Goal: Information Seeking & Learning: Learn about a topic

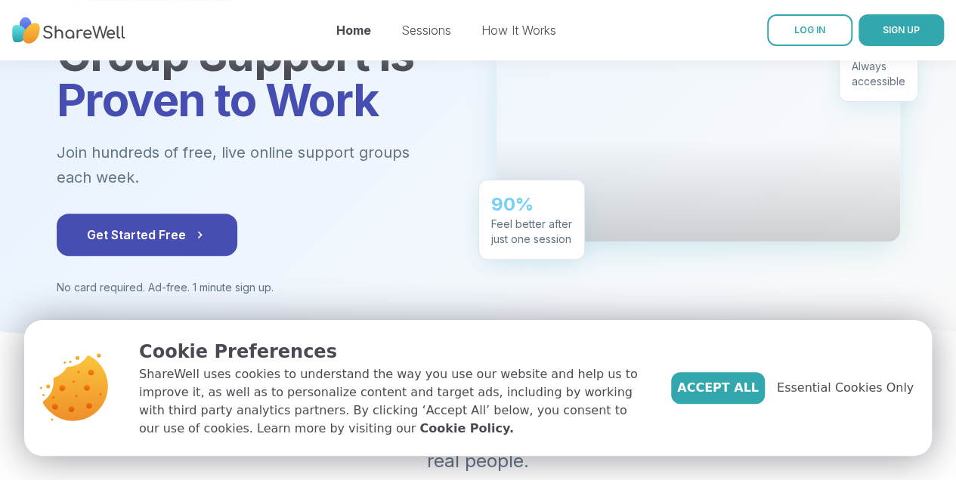
scroll to position [201, 0]
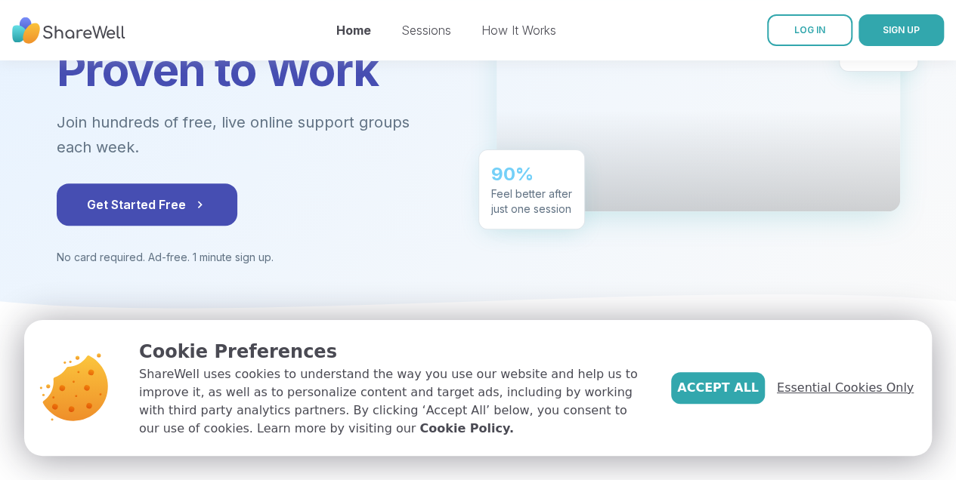
click at [856, 390] on span "Essential Cookies Only" at bounding box center [844, 388] width 137 height 18
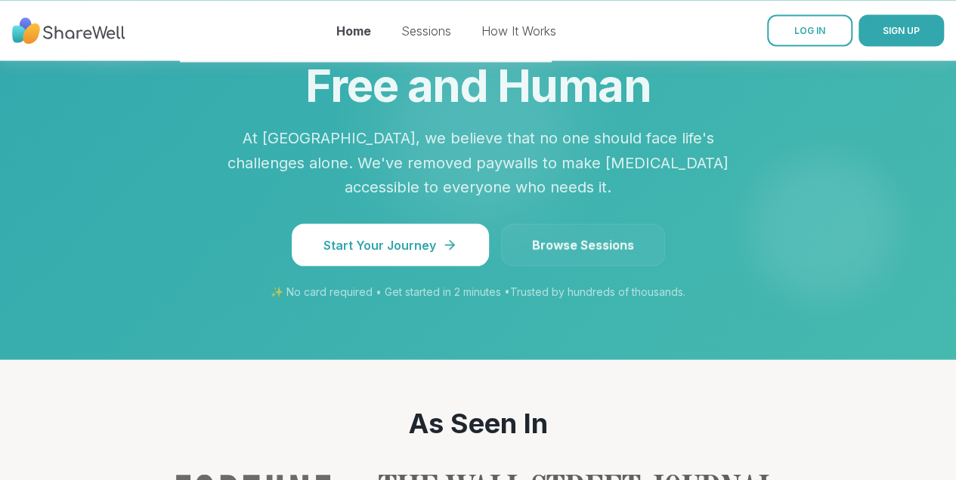
scroll to position [1409, 0]
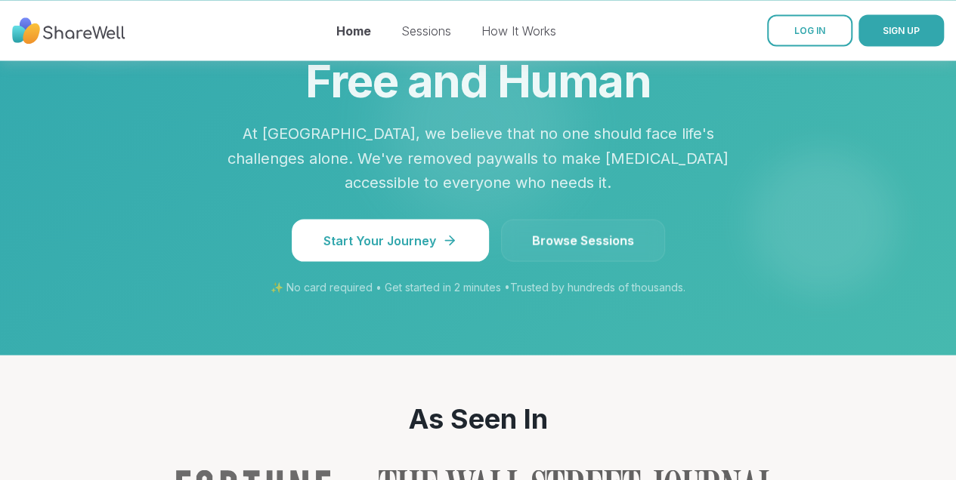
click at [586, 231] on span "Browse Sessions" at bounding box center [583, 240] width 102 height 18
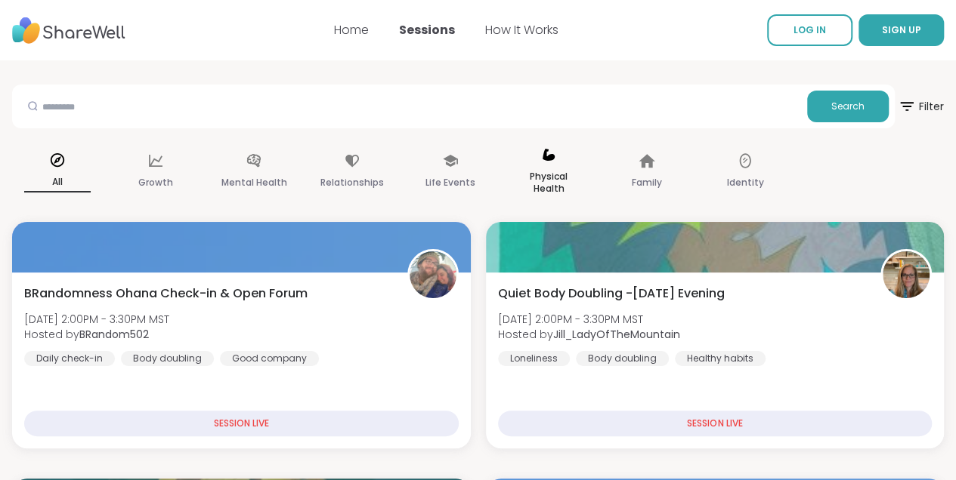
click at [545, 178] on p "Physical Health" at bounding box center [548, 183] width 66 height 30
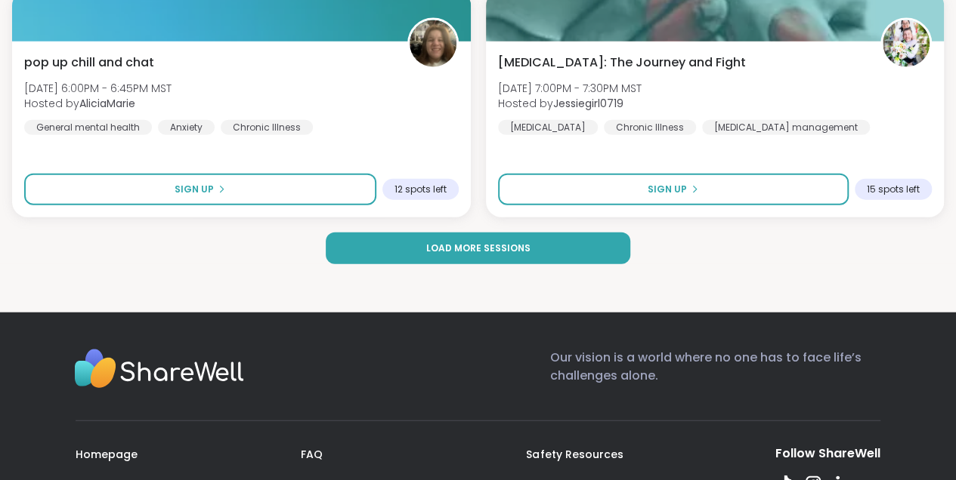
scroll to position [4733, 0]
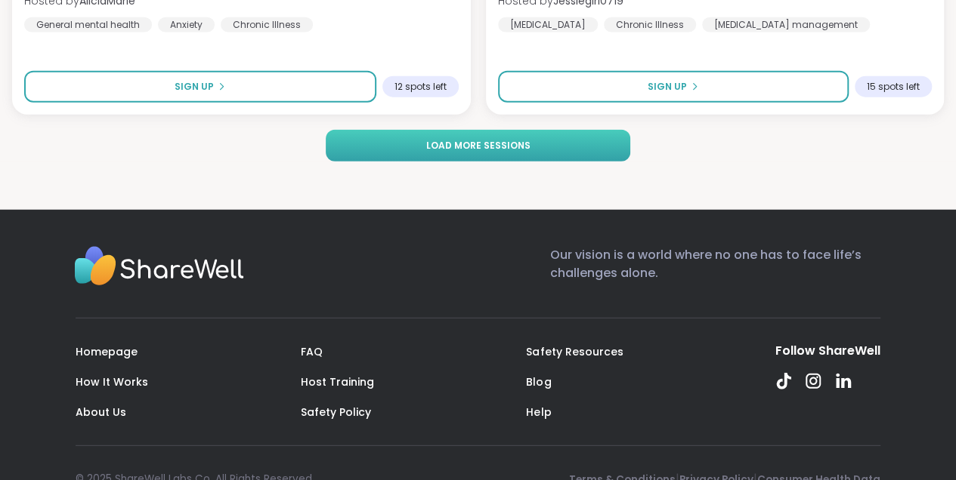
click at [455, 145] on span "Load more sessions" at bounding box center [478, 146] width 104 height 14
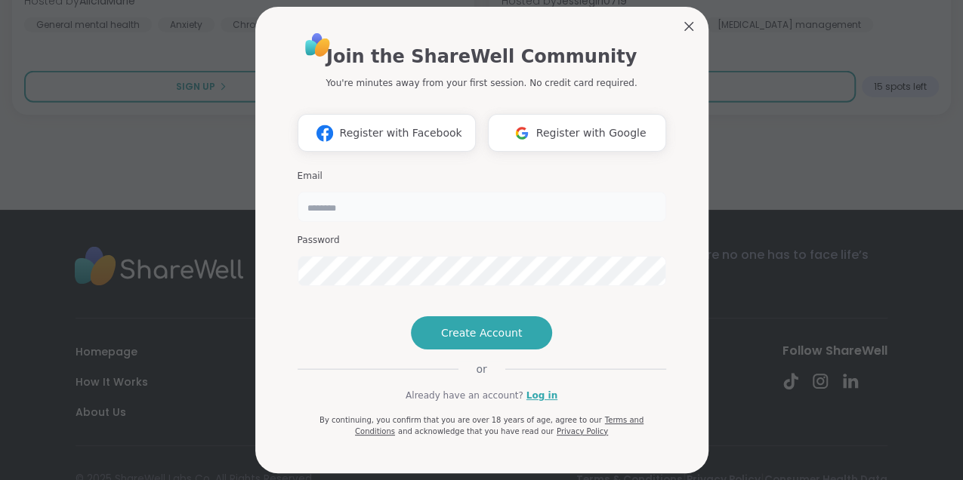
click at [327, 203] on input "email" at bounding box center [482, 207] width 369 height 30
type input "**********"
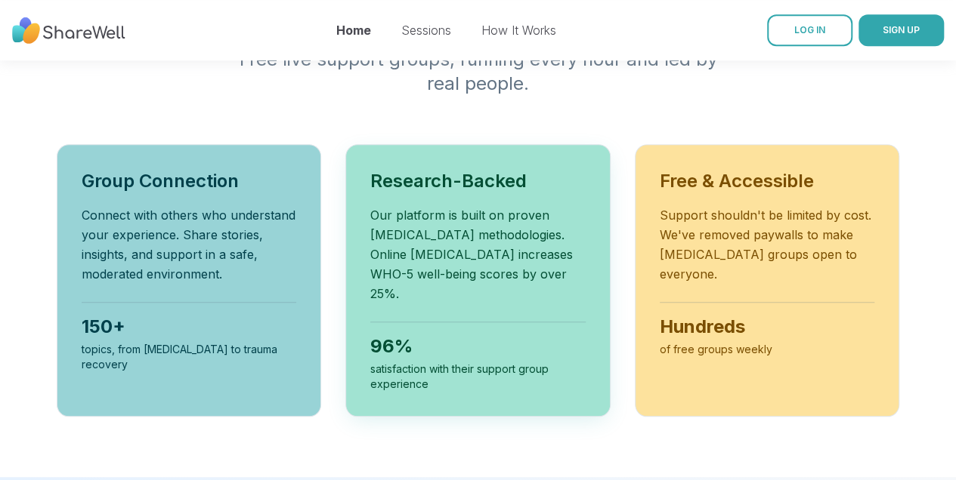
scroll to position [554, 0]
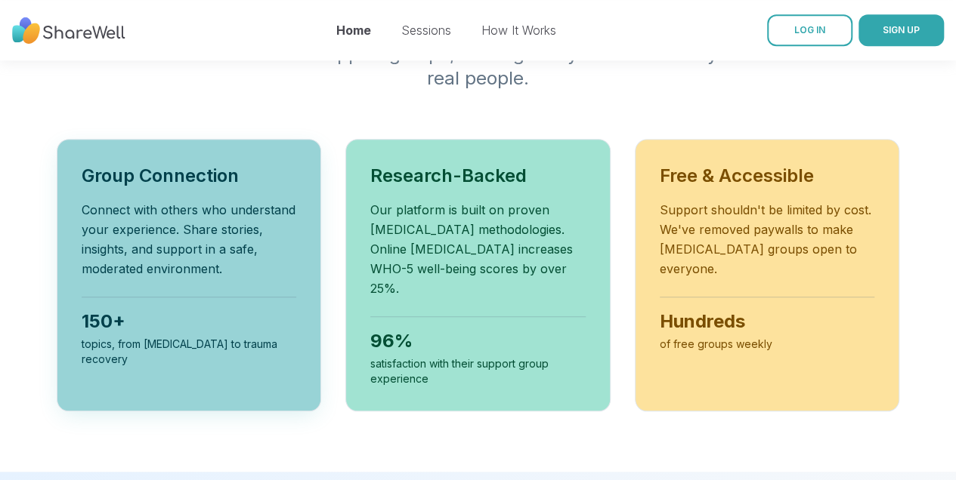
click at [164, 313] on div "150+" at bounding box center [189, 322] width 215 height 24
click at [166, 189] on div "Group Connection Connect with others who understand your experience. Share stor…" at bounding box center [189, 275] width 265 height 273
click at [166, 190] on div "Group Connection Connect with others who understand your experience. Share stor…" at bounding box center [189, 275] width 265 height 273
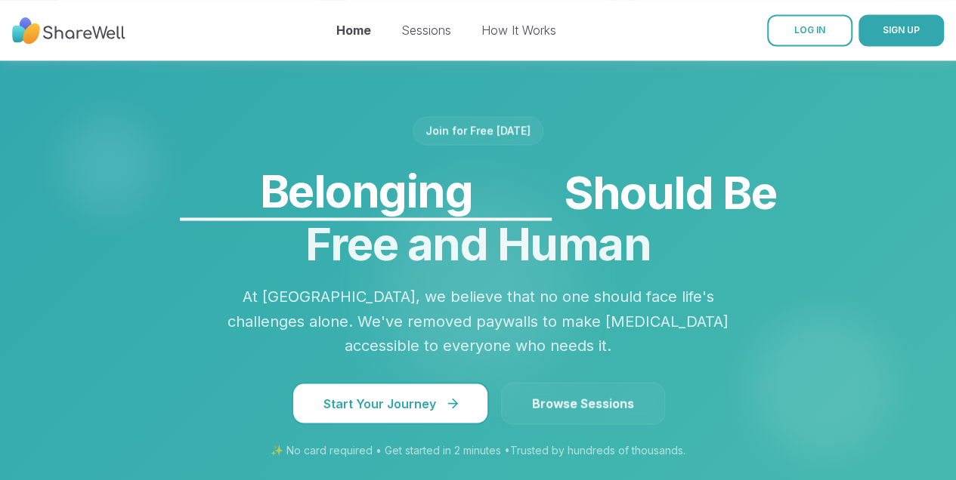
scroll to position [1258, 0]
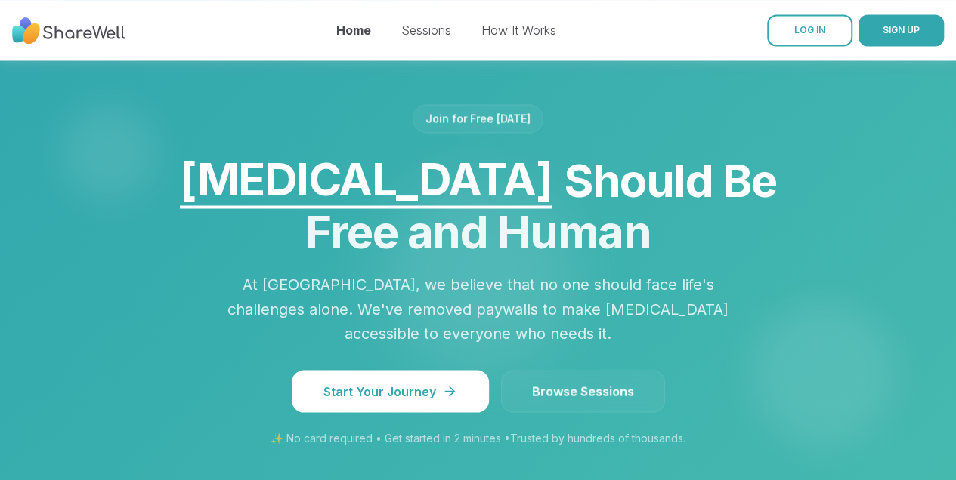
click at [543, 382] on span "Browse Sessions" at bounding box center [583, 391] width 102 height 18
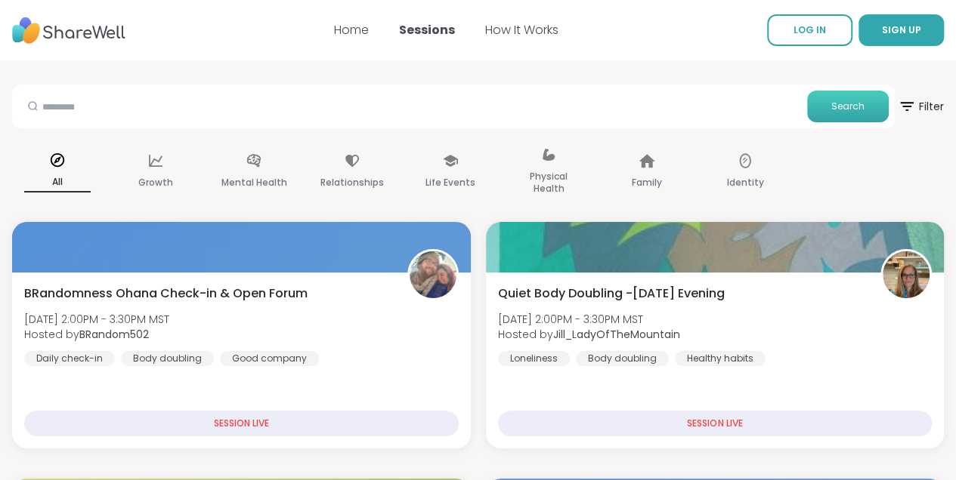
click at [841, 99] on button "Search" at bounding box center [848, 107] width 82 height 32
click at [50, 110] on input "text" at bounding box center [409, 106] width 783 height 30
type input "**********"
